Goal: Information Seeking & Learning: Learn about a topic

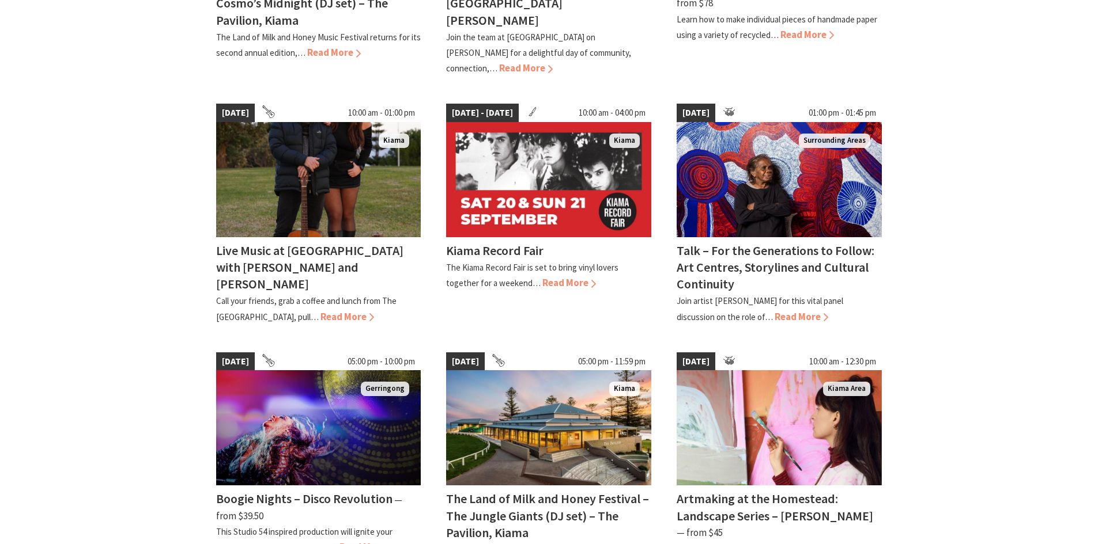
scroll to position [864, 0]
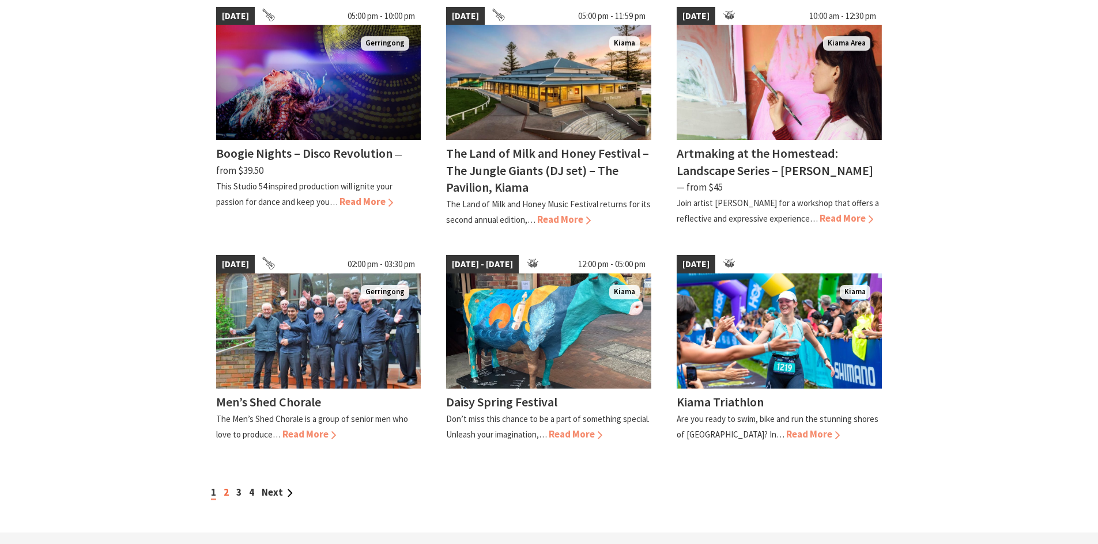
click at [224, 486] on link "2" at bounding box center [226, 492] width 5 height 13
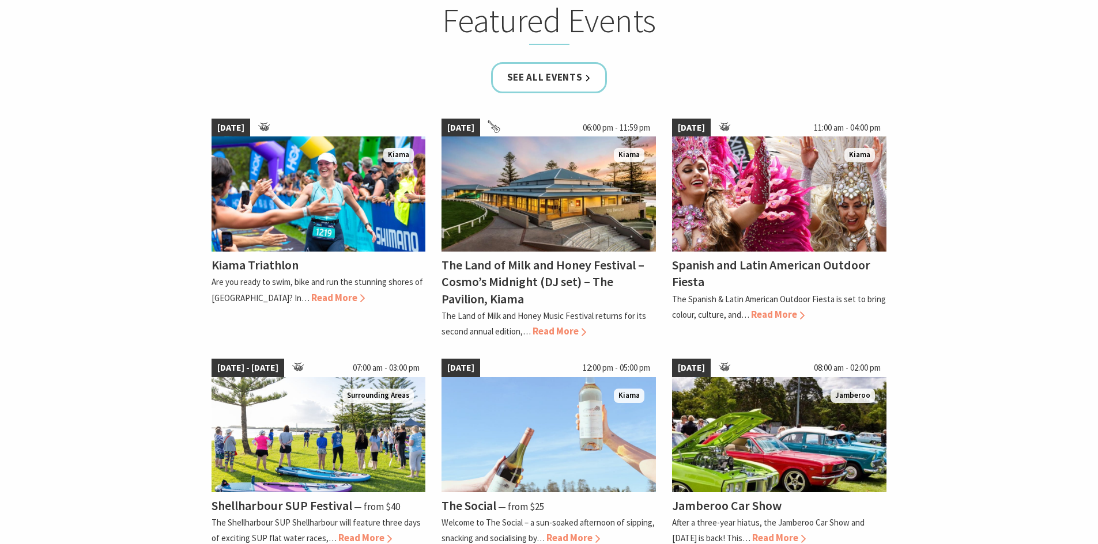
scroll to position [749, 0]
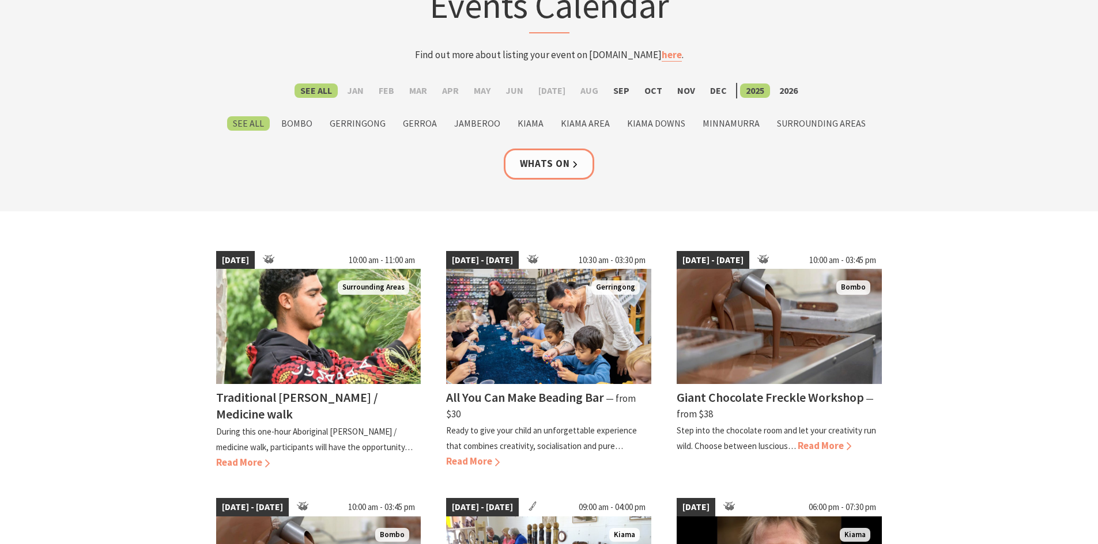
scroll to position [173, 0]
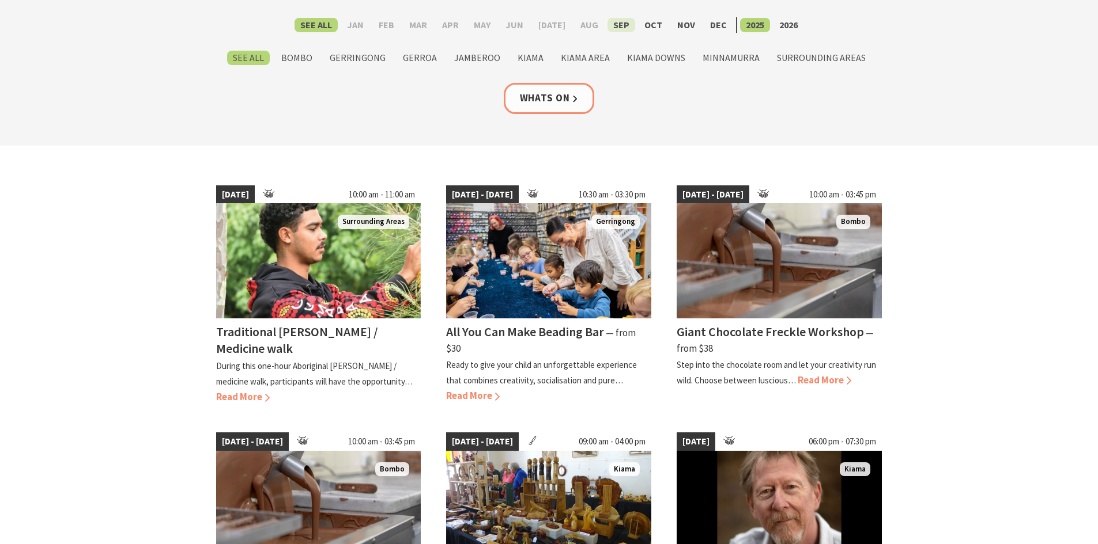
click at [614, 25] on label "Sep" at bounding box center [621, 25] width 28 height 14
click at [0, 0] on input "Sep" at bounding box center [0, 0] width 0 height 0
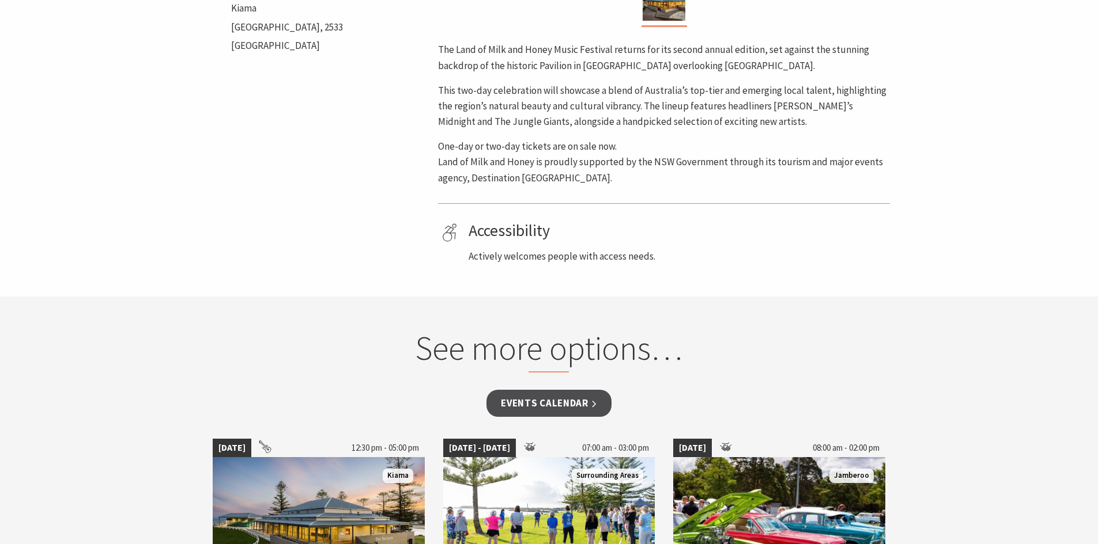
scroll to position [346, 0]
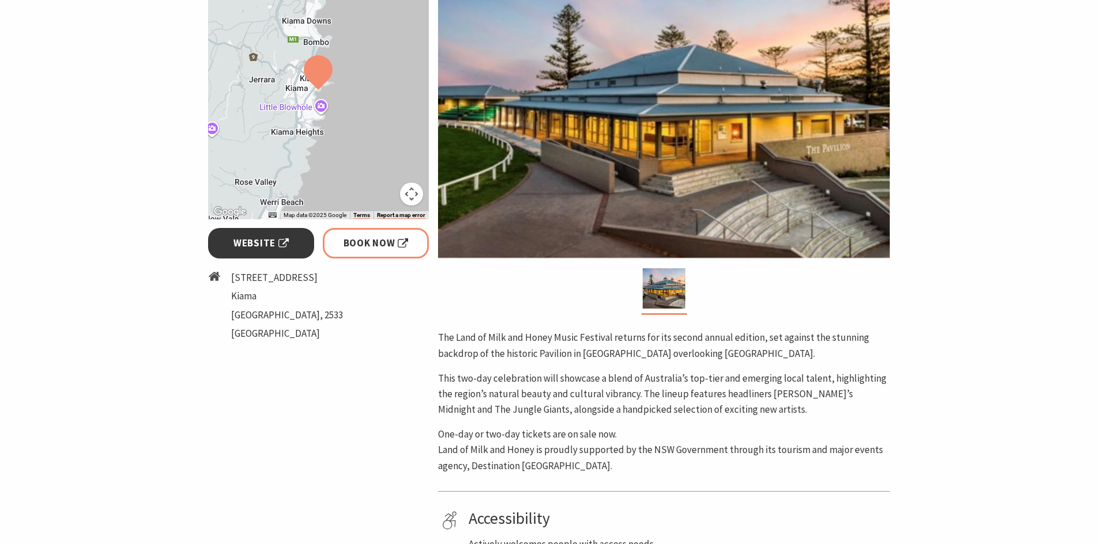
click at [287, 240] on span "Website" at bounding box center [260, 244] width 55 height 16
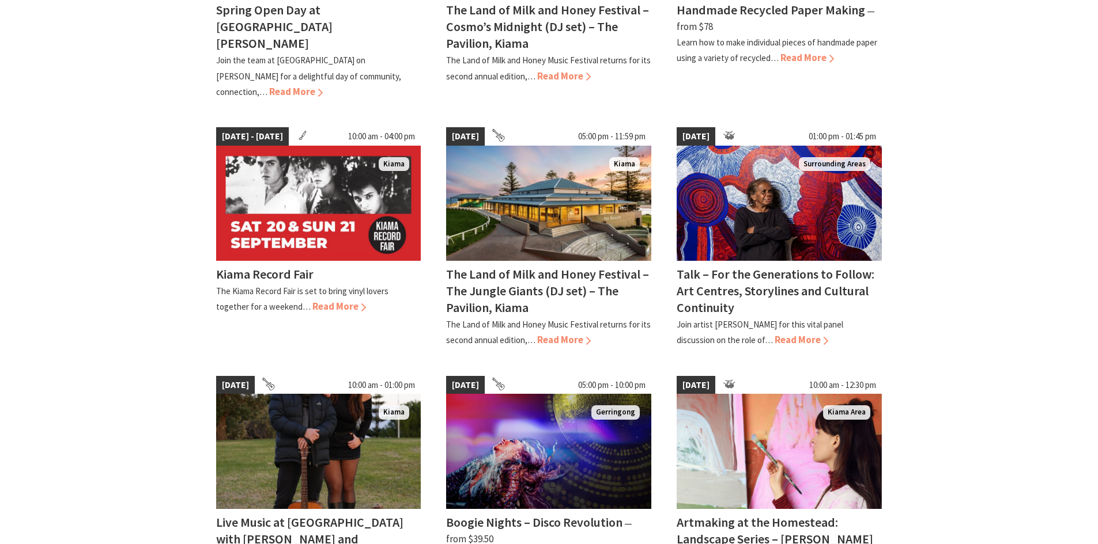
scroll to position [922, 0]
